Goal: Check status: Check status

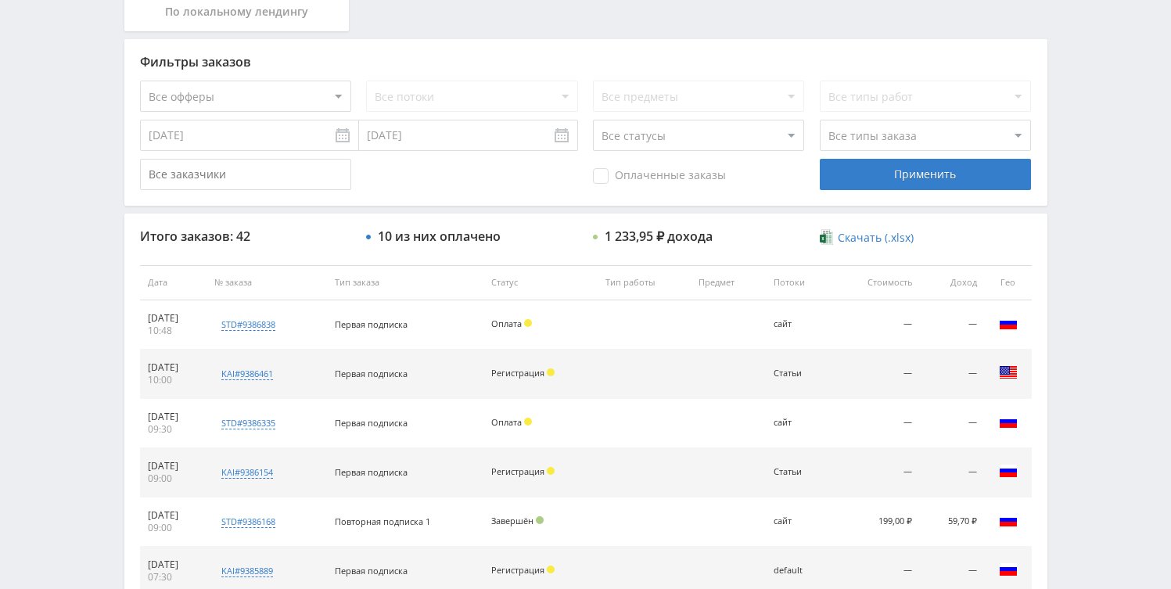
scroll to position [462, 0]
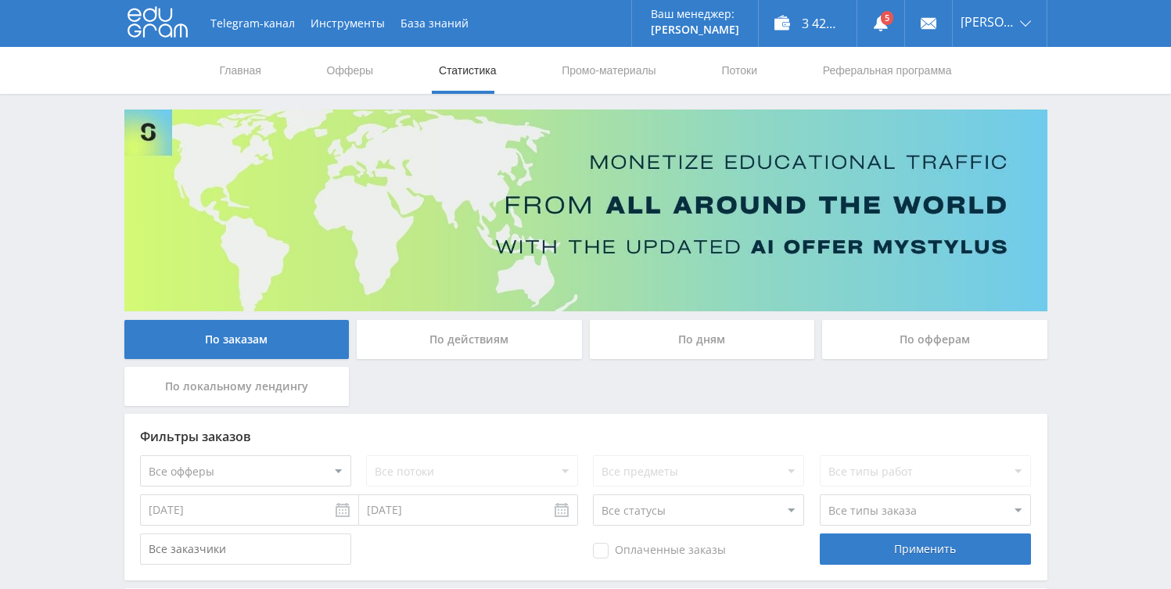
click at [650, 344] on div "По дням" at bounding box center [702, 339] width 225 height 39
click at [0, 0] on input "По дням" at bounding box center [0, 0] width 0 height 0
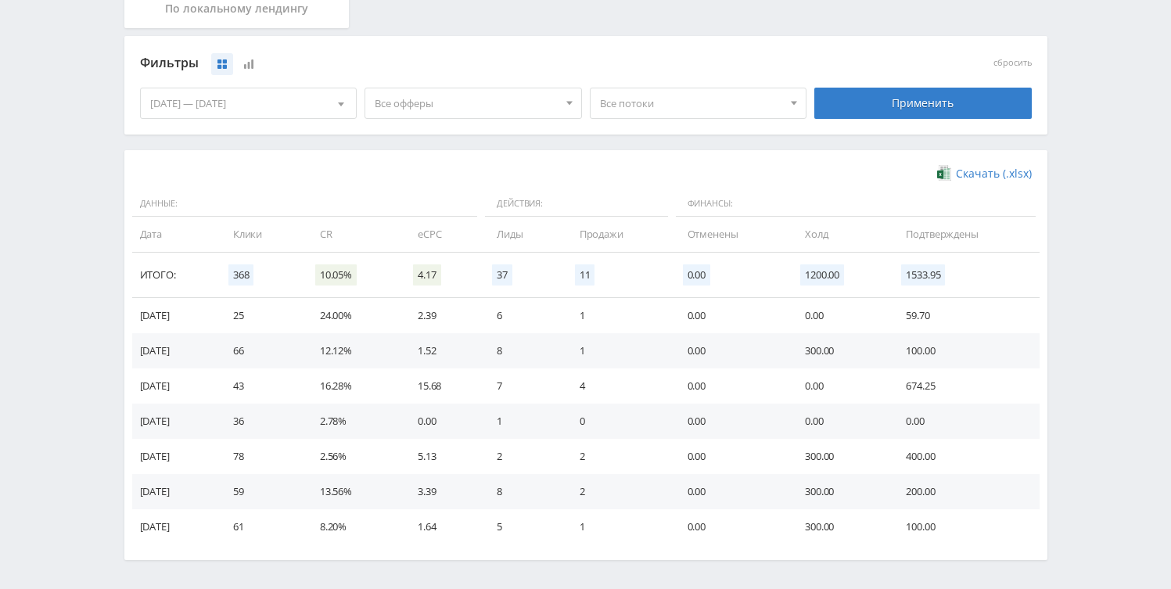
scroll to position [379, 0]
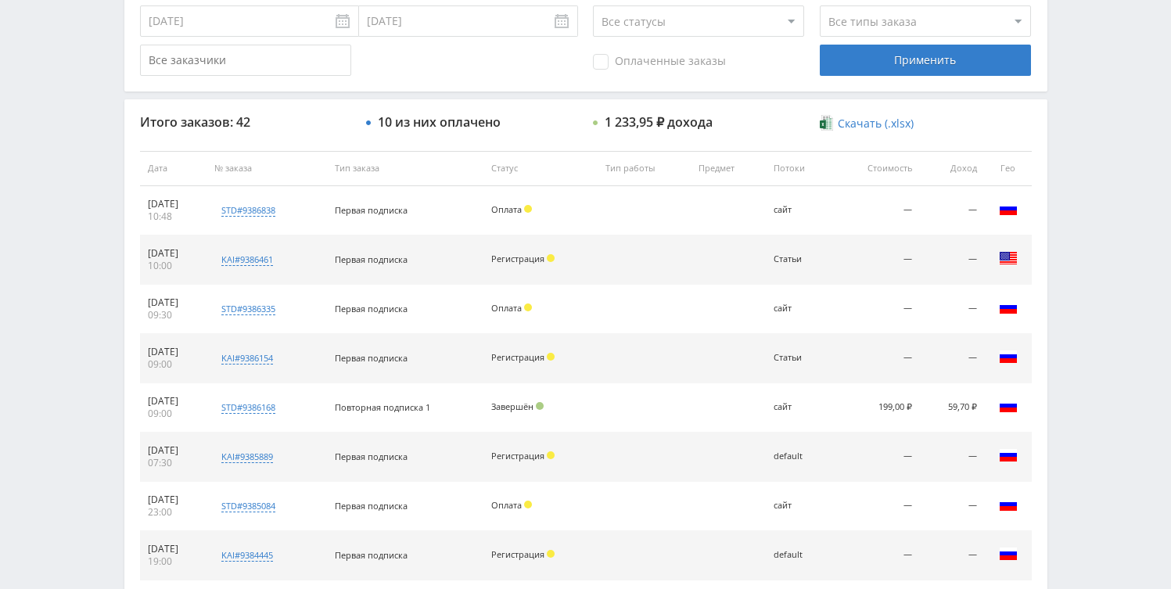
scroll to position [491, 0]
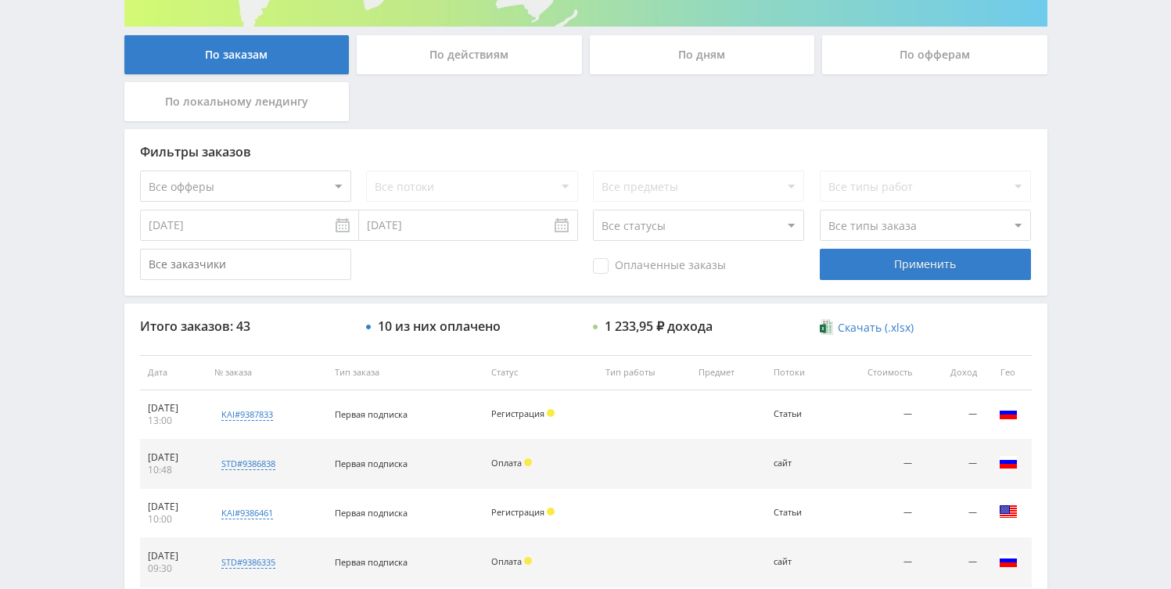
scroll to position [428, 0]
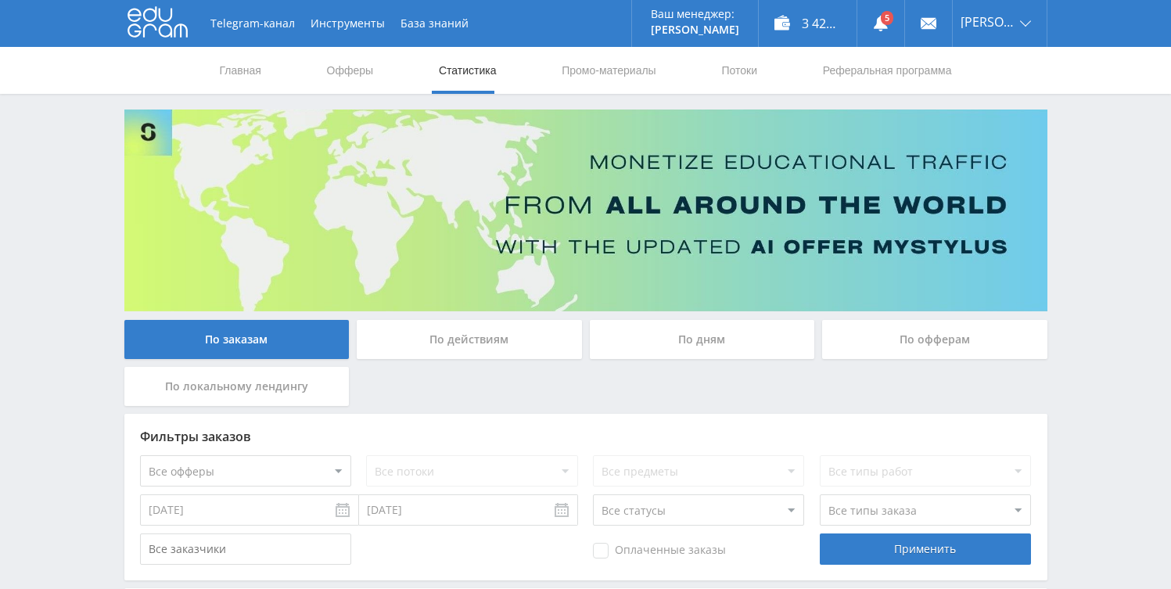
click at [624, 334] on div "По дням" at bounding box center [702, 339] width 225 height 39
click at [0, 0] on input "По дням" at bounding box center [0, 0] width 0 height 0
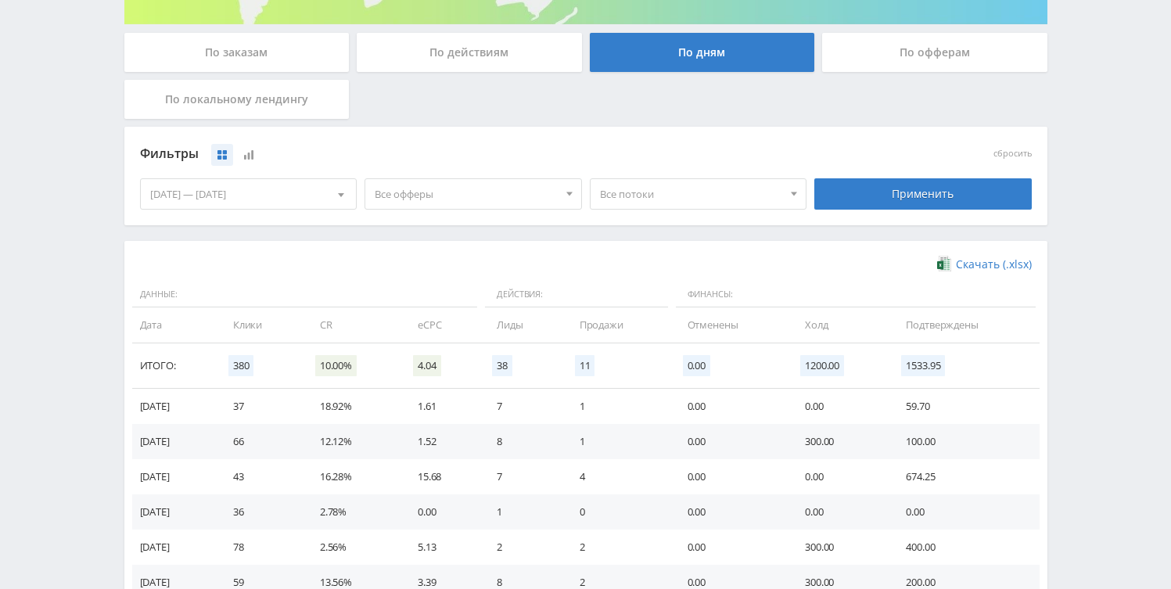
scroll to position [326, 0]
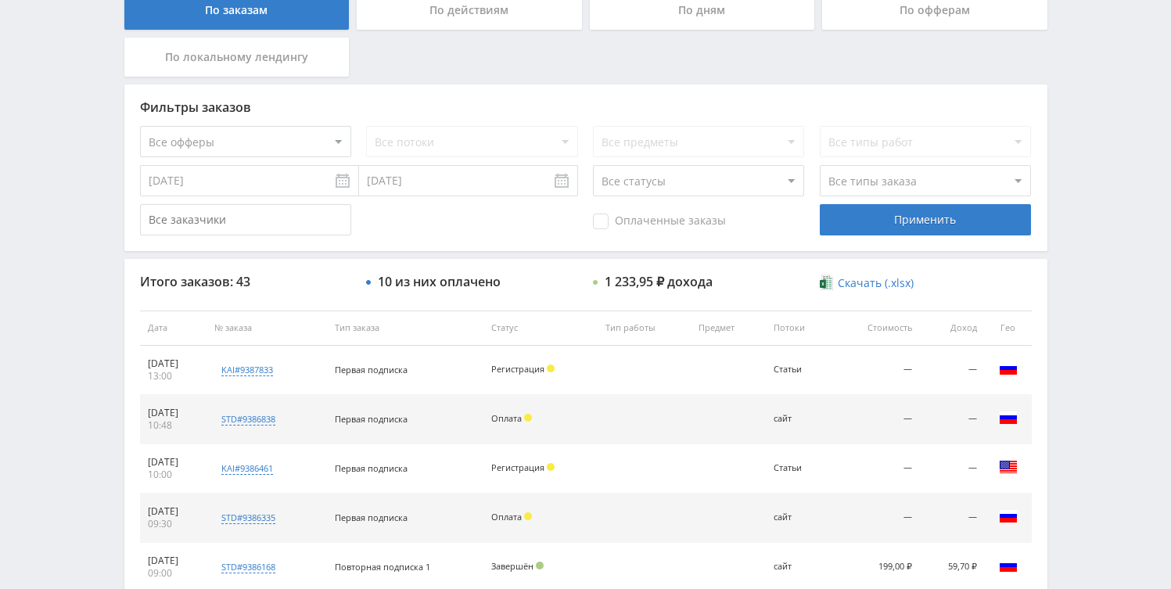
scroll to position [247, 0]
